Goal: Navigation & Orientation: Find specific page/section

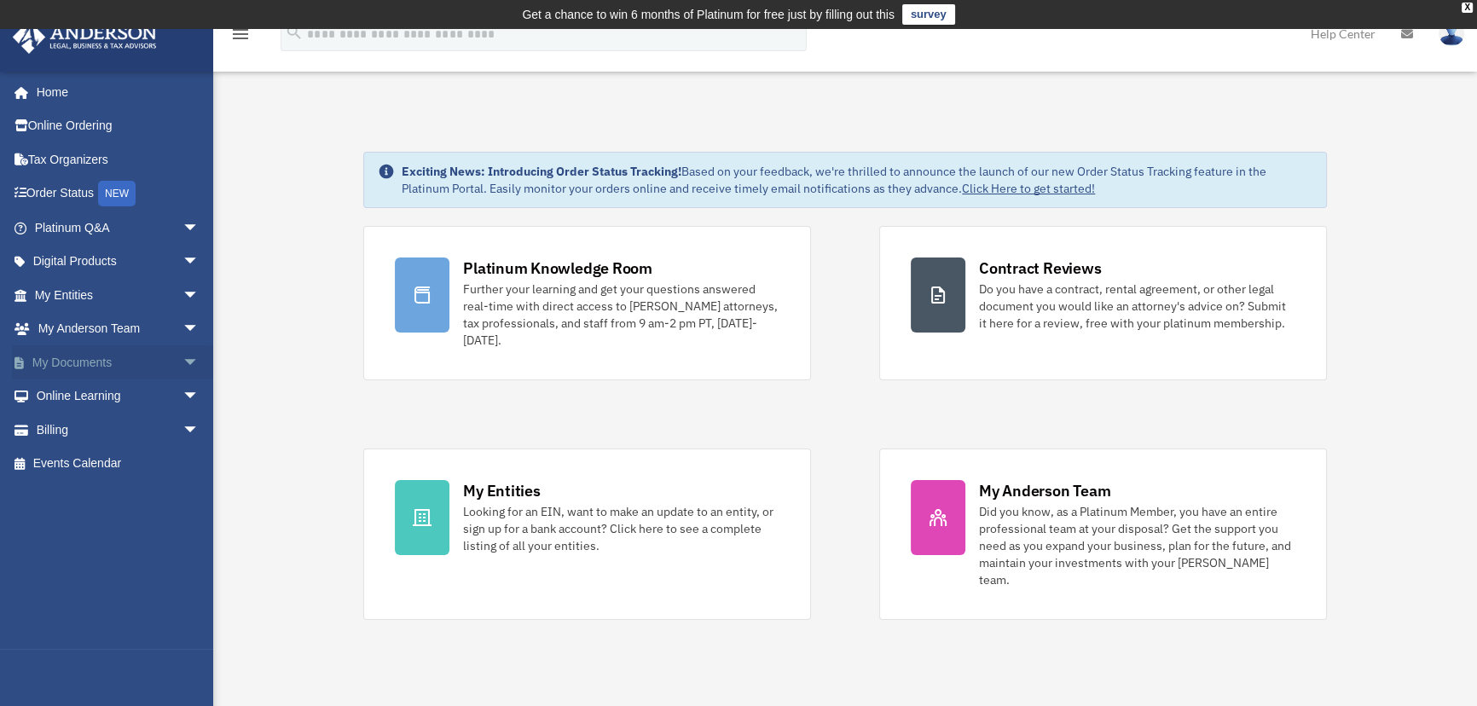
click at [67, 363] on link "My Documents arrow_drop_down" at bounding box center [118, 362] width 213 height 34
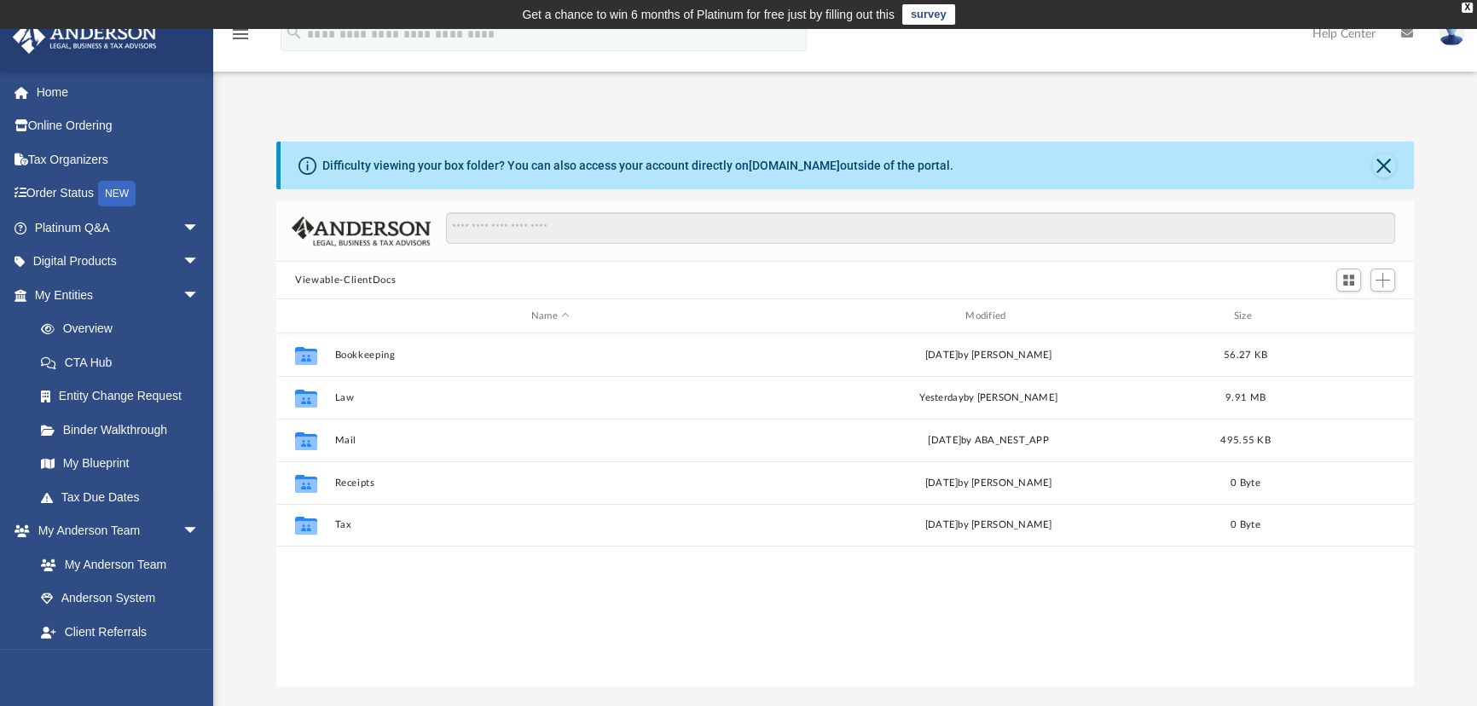
scroll to position [375, 1126]
click at [55, 288] on link "My Entities arrow_drop_down" at bounding box center [118, 295] width 213 height 34
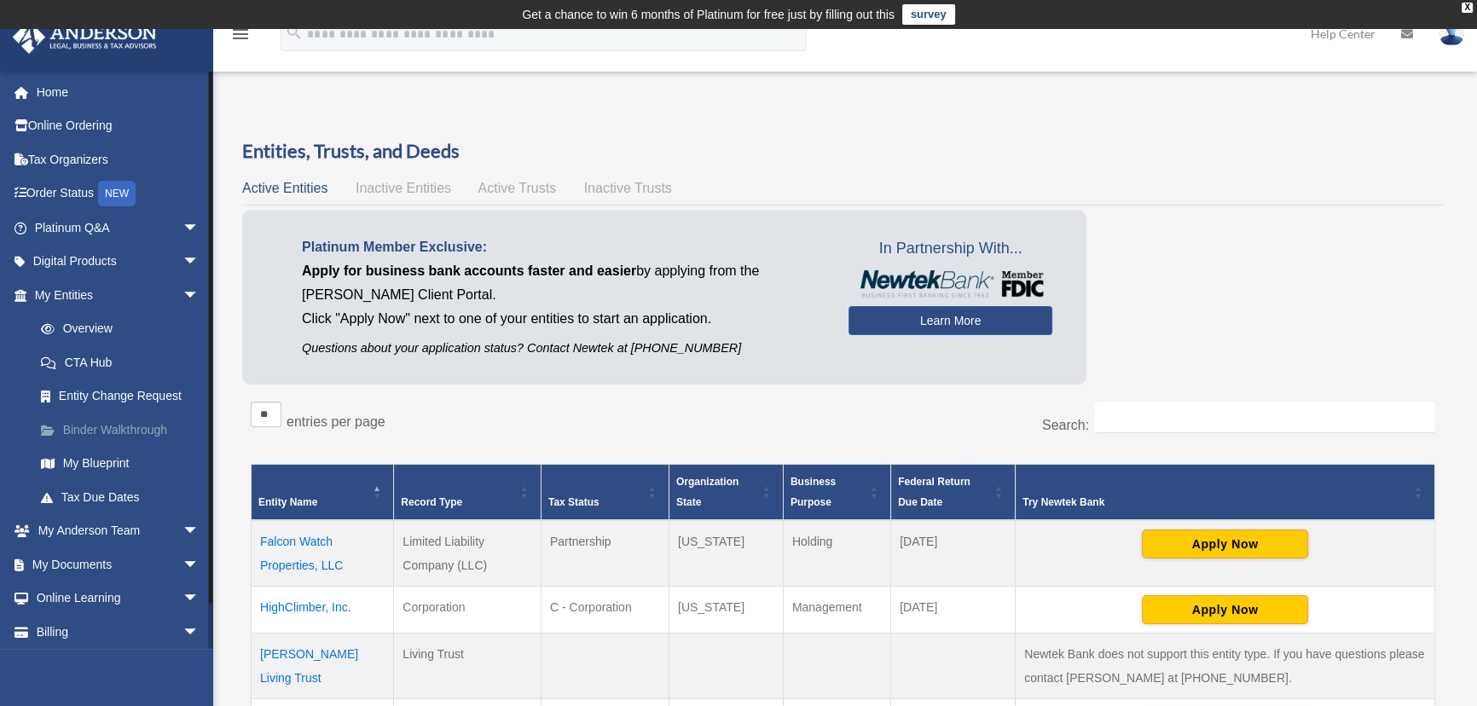
click at [132, 424] on link "Binder Walkthrough" at bounding box center [124, 430] width 201 height 34
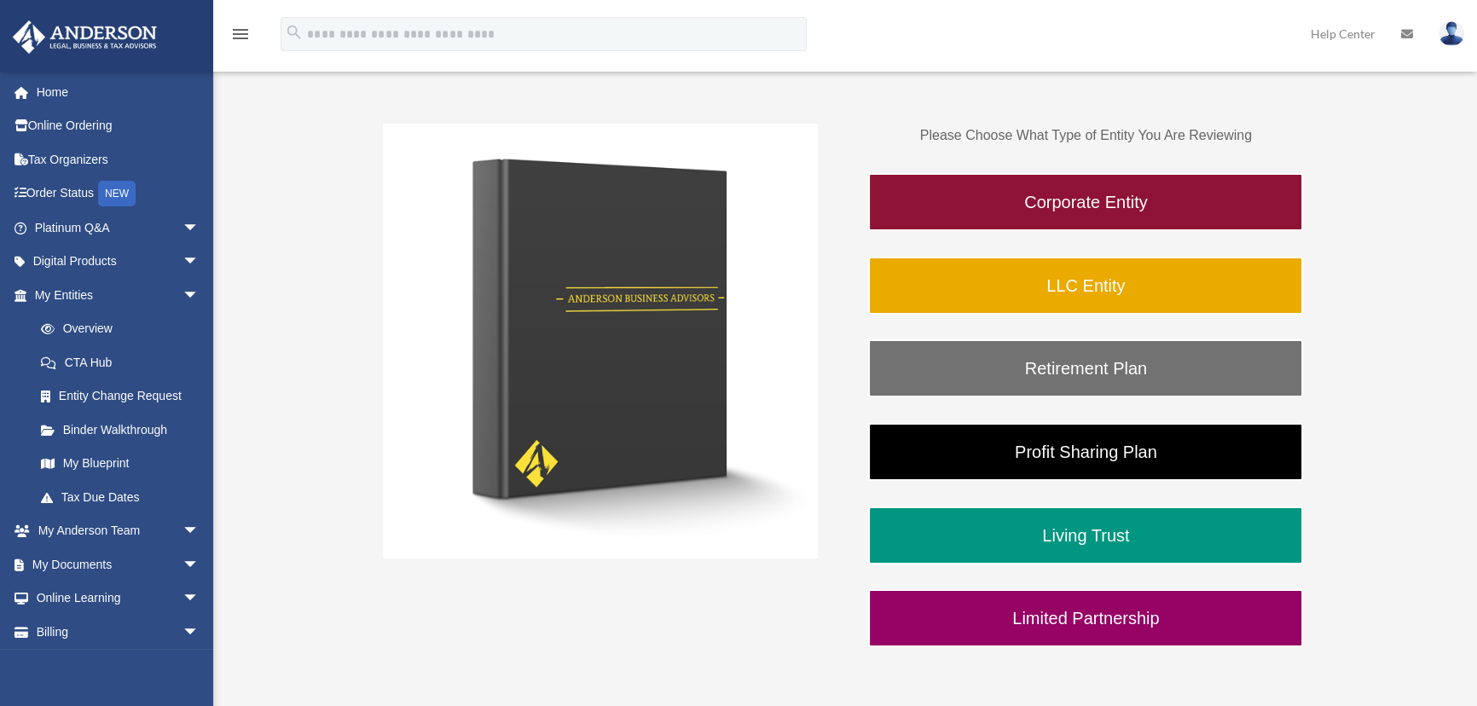
scroll to position [310, 0]
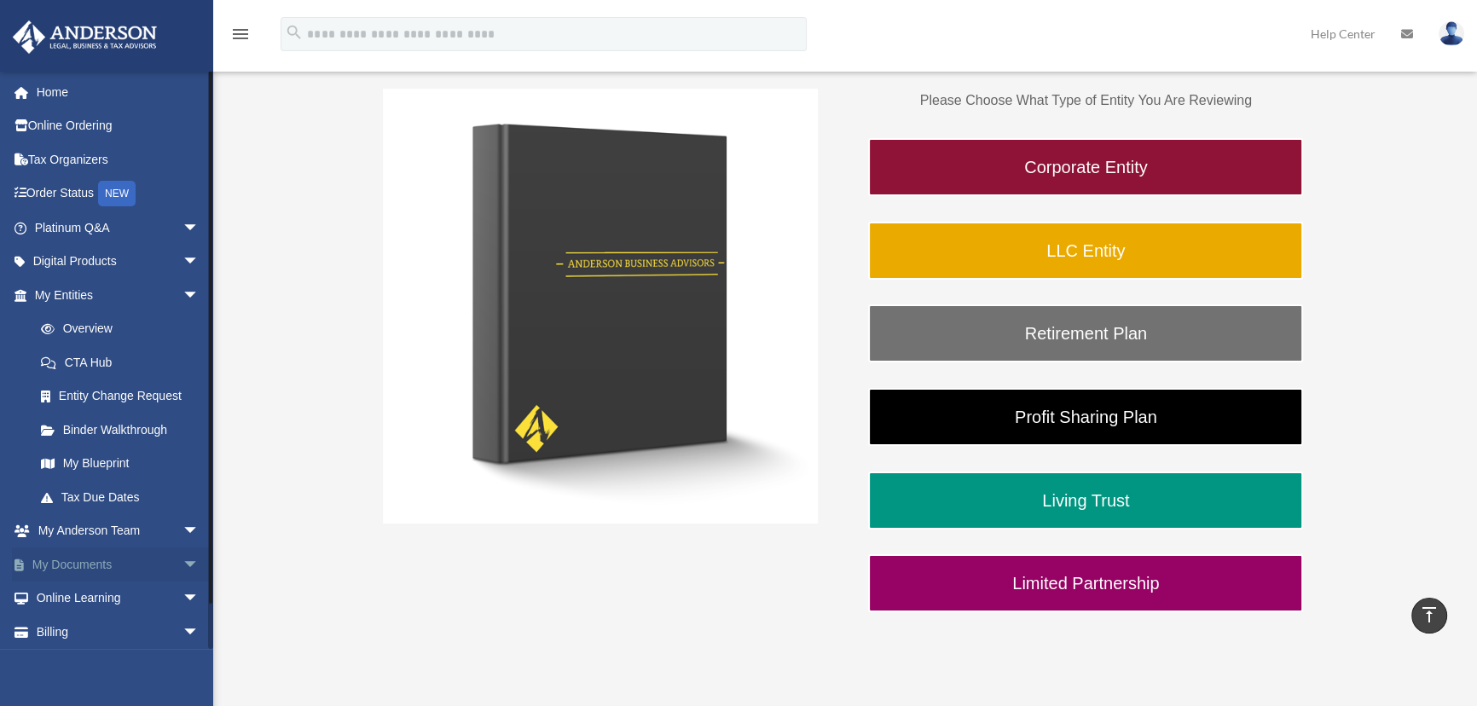
click at [85, 561] on link "My Documents arrow_drop_down" at bounding box center [118, 564] width 213 height 34
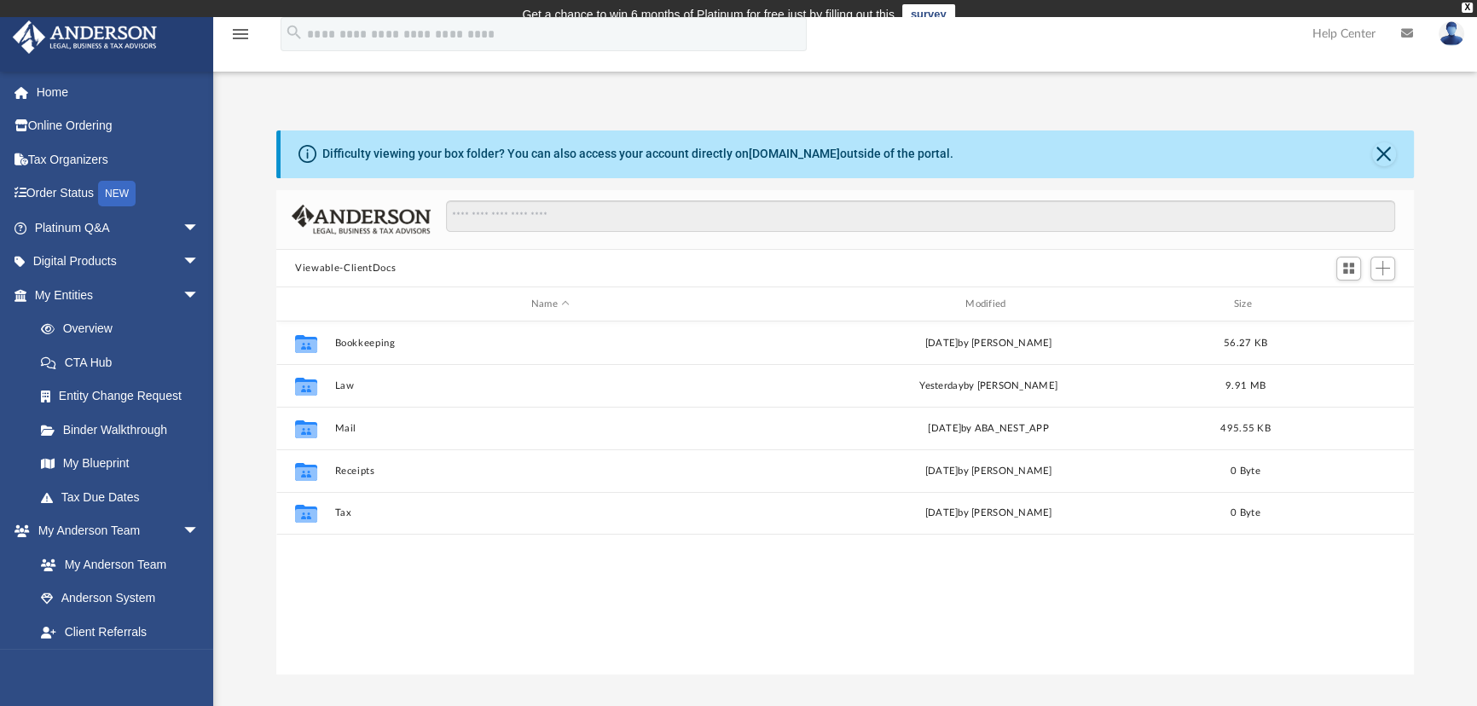
scroll to position [375, 1126]
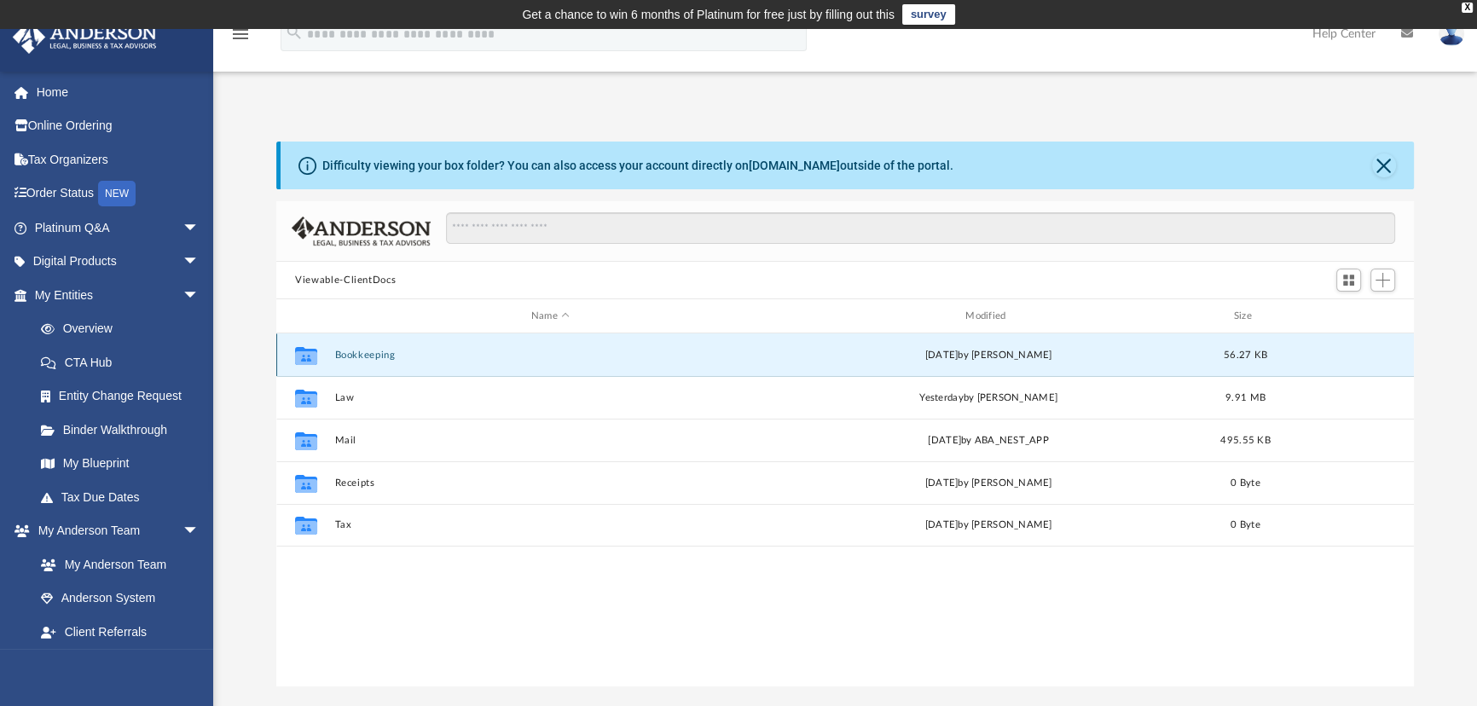
click at [374, 355] on button "Bookkeeping" at bounding box center [550, 355] width 431 height 11
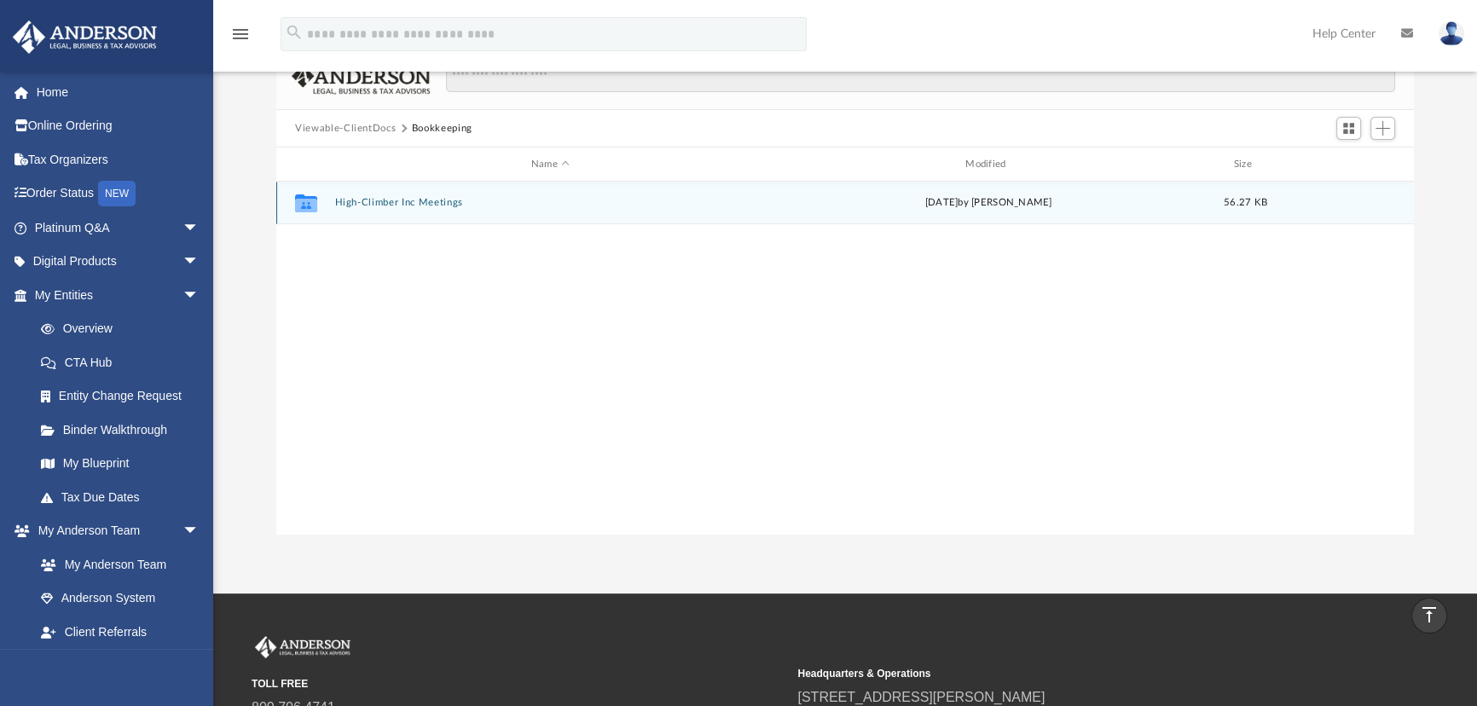
scroll to position [0, 0]
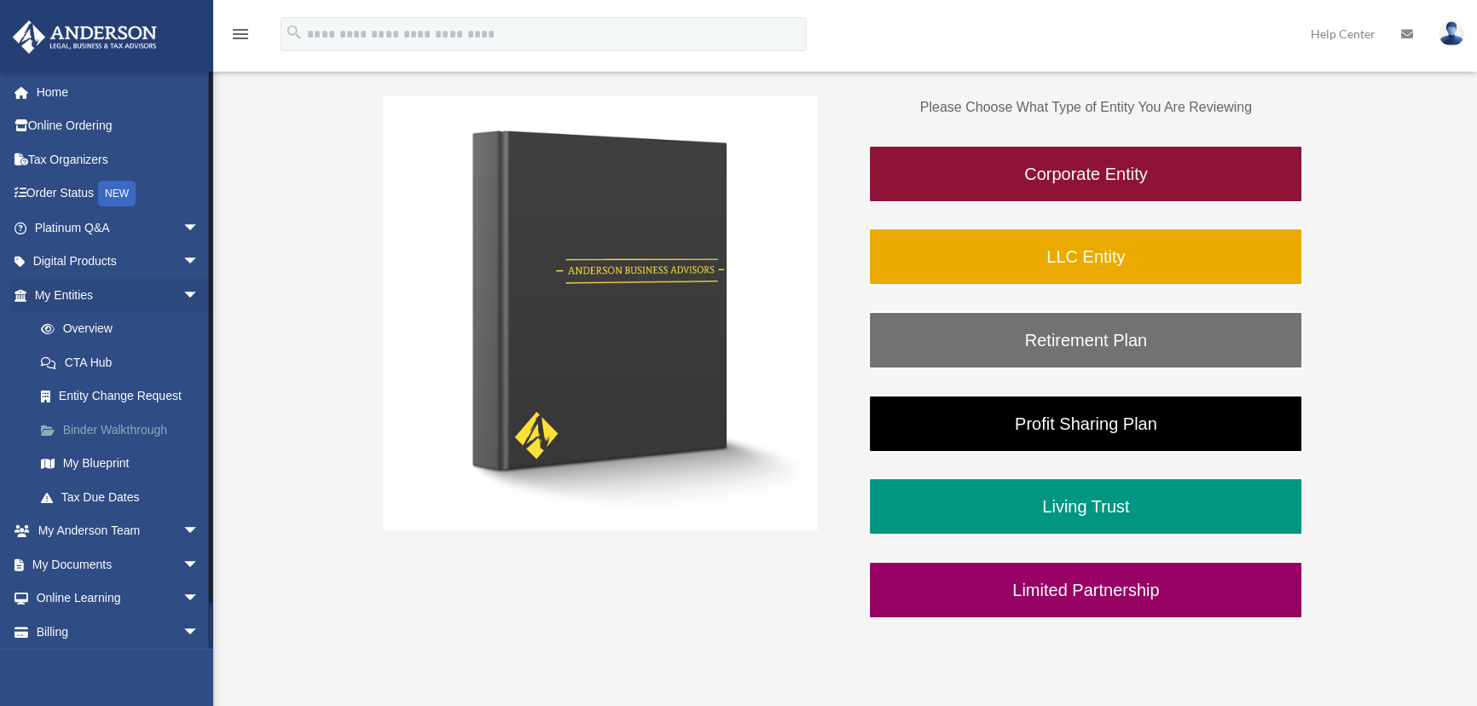
scroll to position [306, 0]
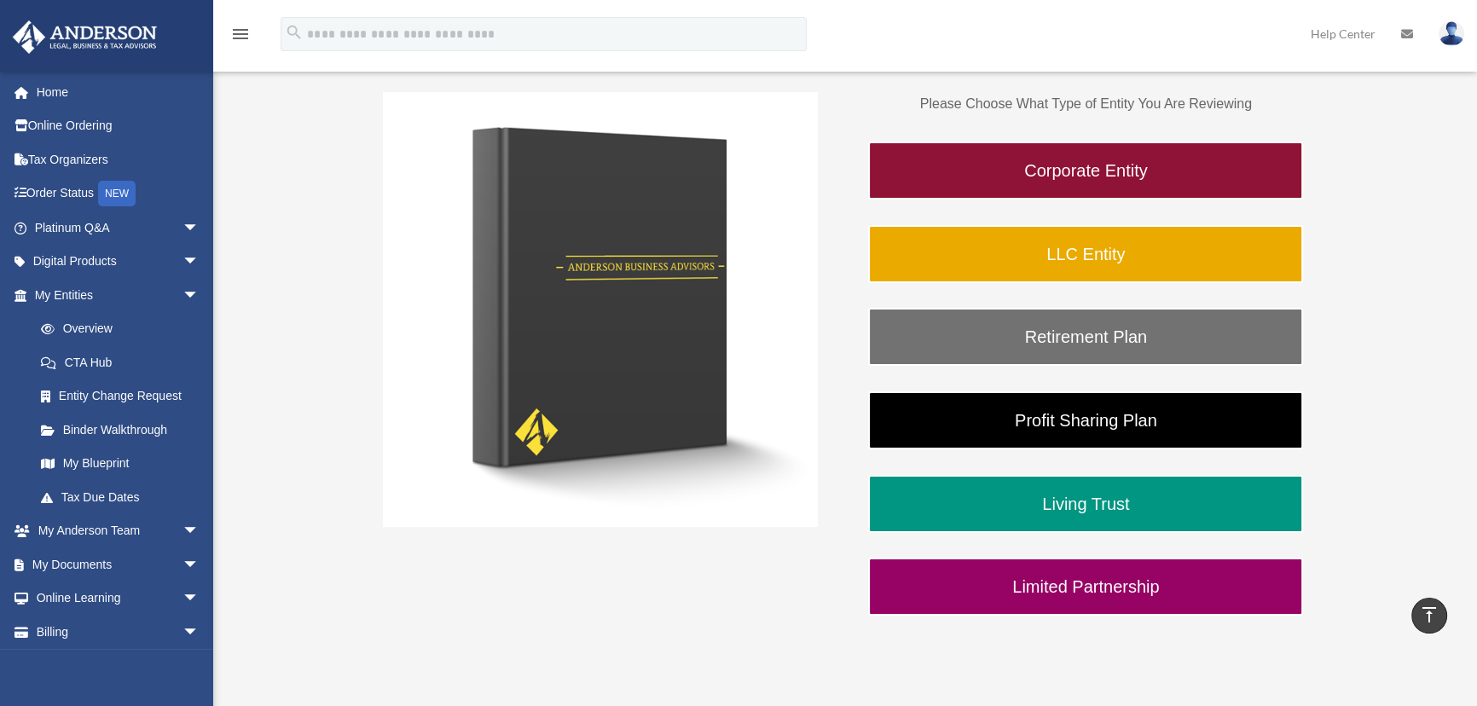
click at [1405, 254] on div "Complimentary Binder Review Congratulations on creating your new entity. Please…" at bounding box center [842, 261] width 1225 height 858
